Goal: Task Accomplishment & Management: Manage account settings

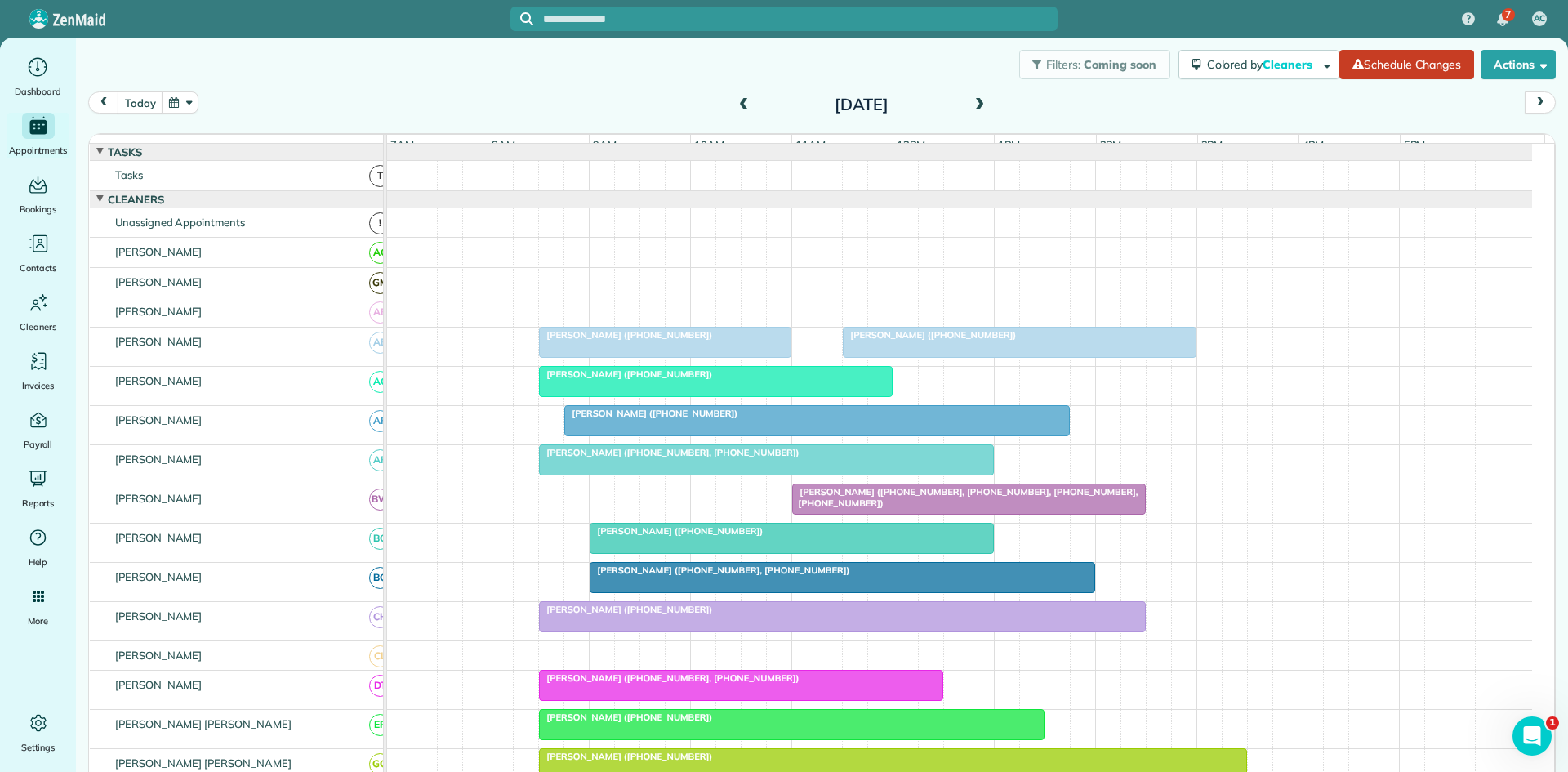
scroll to position [690, 0]
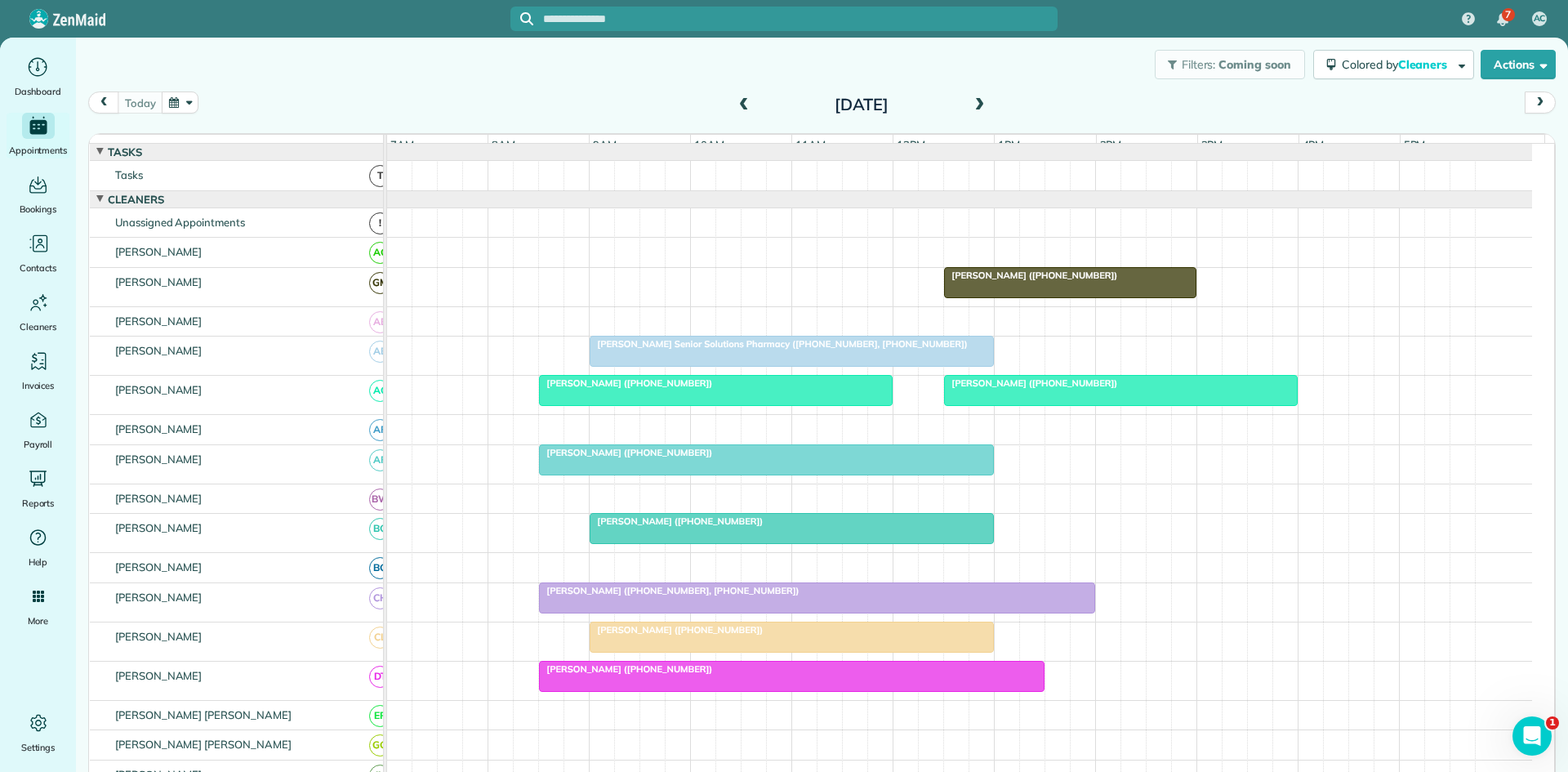
scroll to position [272, 0]
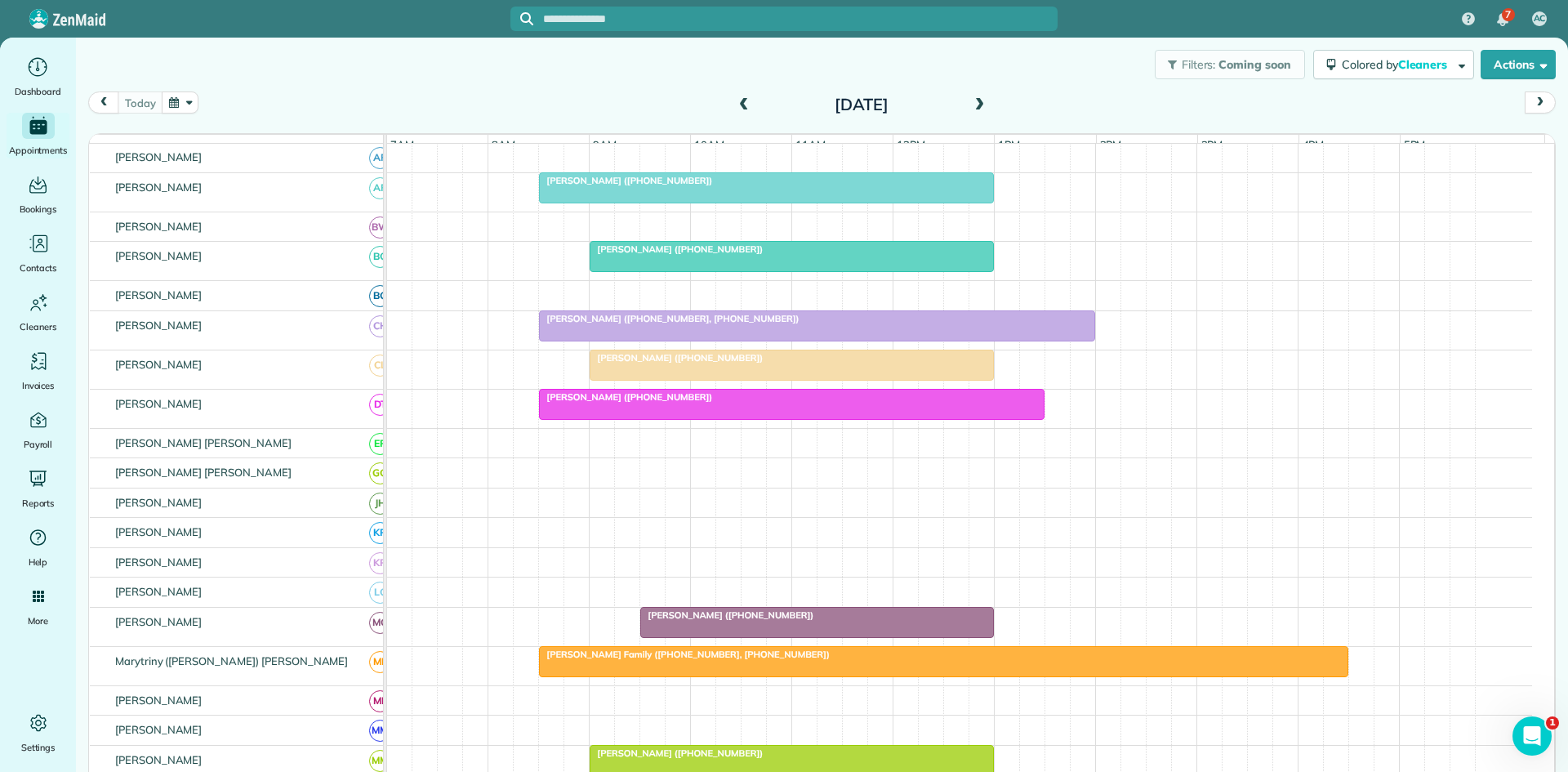
click at [591, 660] on span "[PERSON_NAME] Family ([PHONE_NUMBER], [PHONE_NUMBER])" at bounding box center [684, 654] width 292 height 12
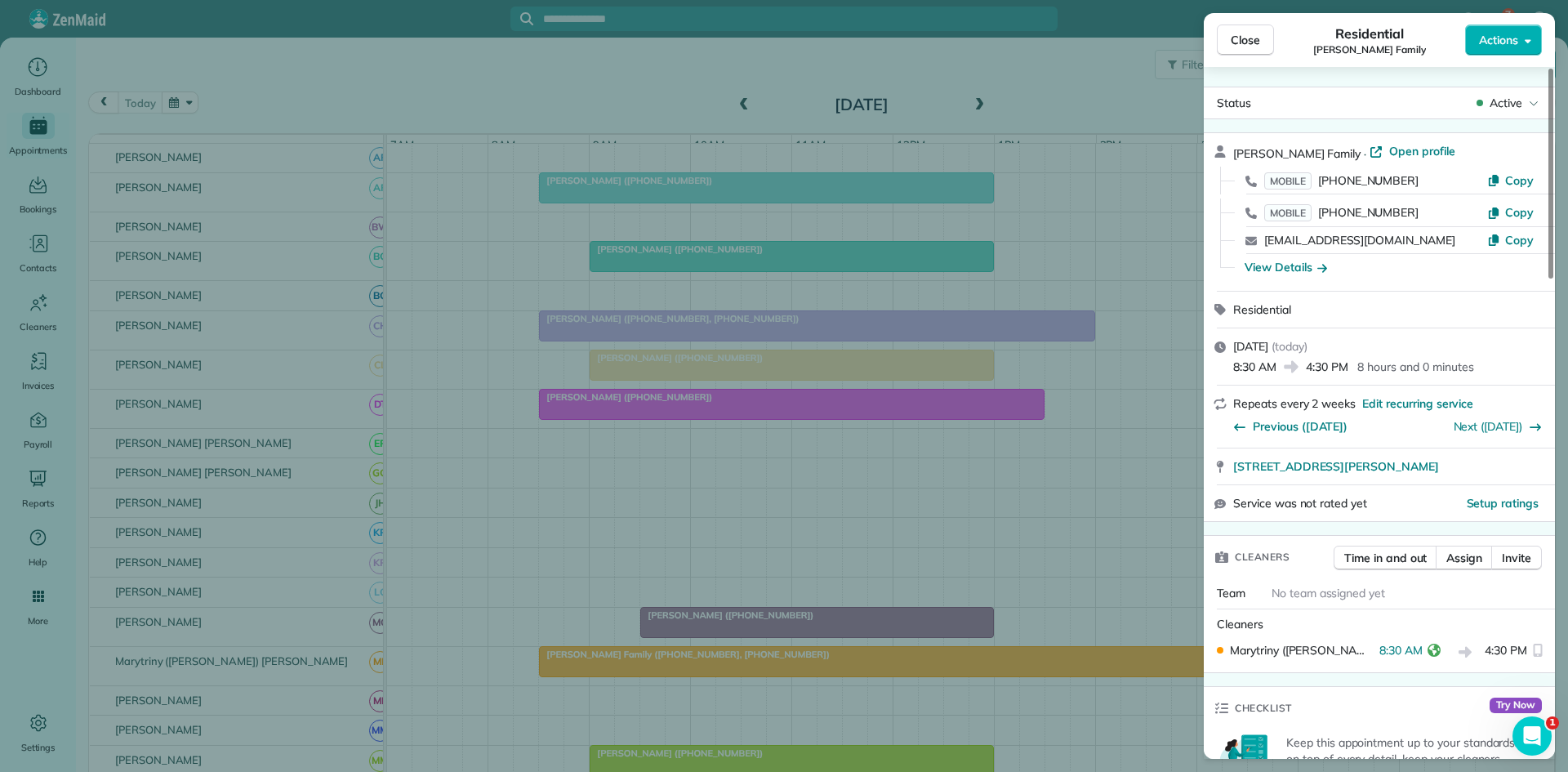
click at [1116, 579] on div "Close Residential [PERSON_NAME] Family Actions Status Active [PERSON_NAME] Fami…" at bounding box center [784, 386] width 1568 height 772
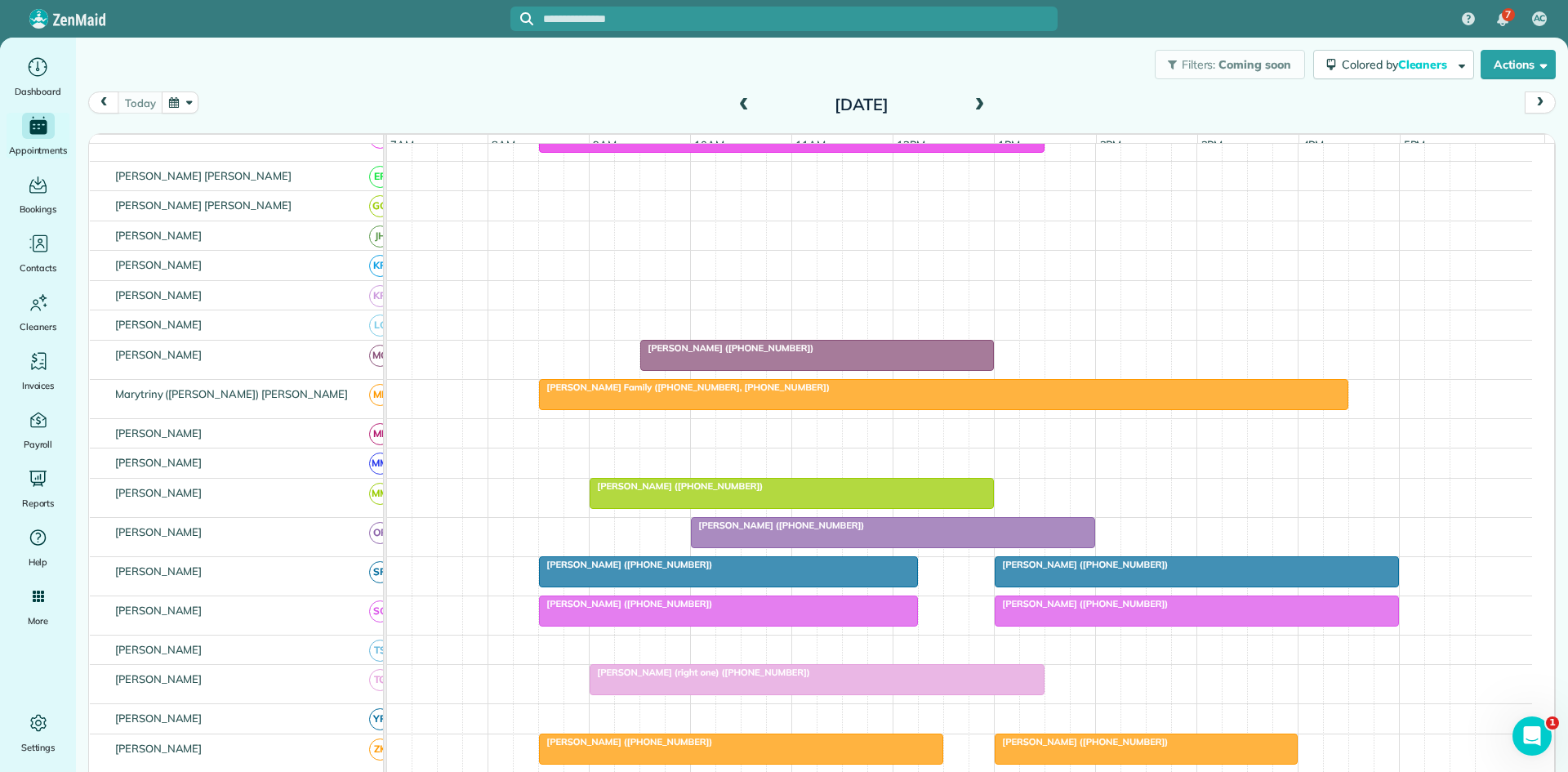
scroll to position [544, 0]
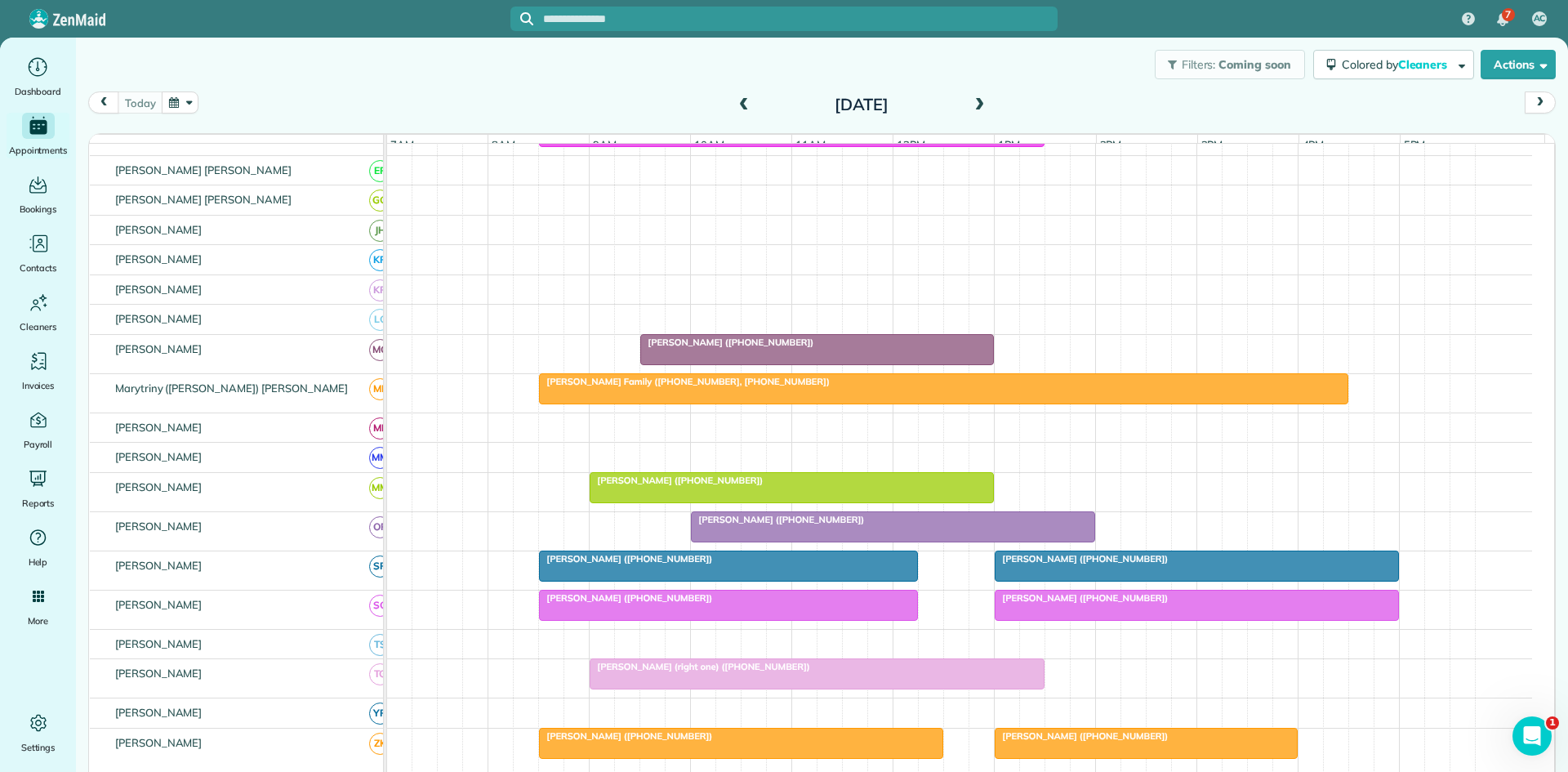
click at [1058, 620] on div at bounding box center [1197, 605] width 402 height 29
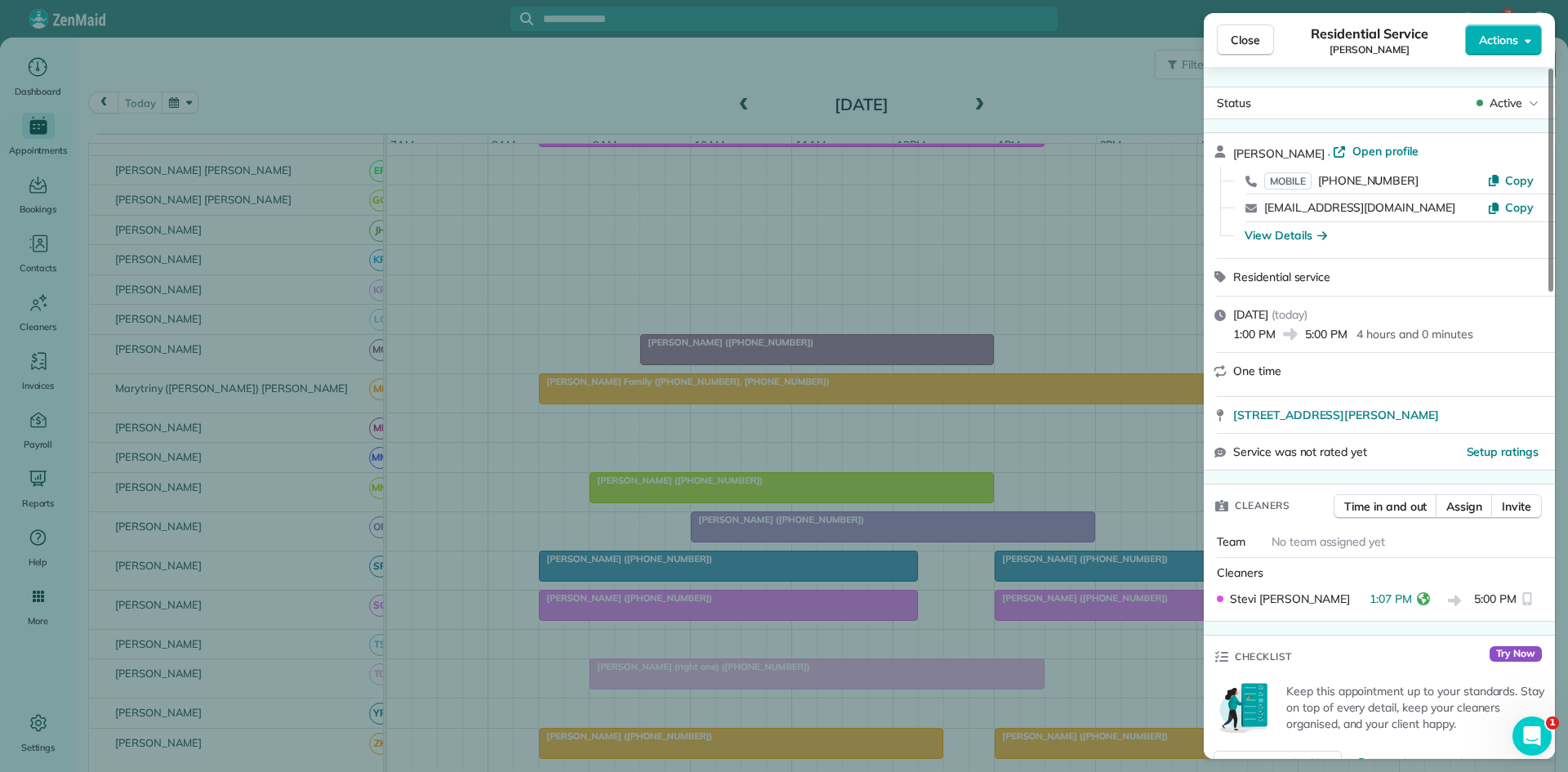
click at [1002, 539] on div "Close Residential Service [PERSON_NAME] Actions Status Active [PERSON_NAME] · O…" at bounding box center [784, 386] width 1568 height 772
